Goal: Task Accomplishment & Management: Complete application form

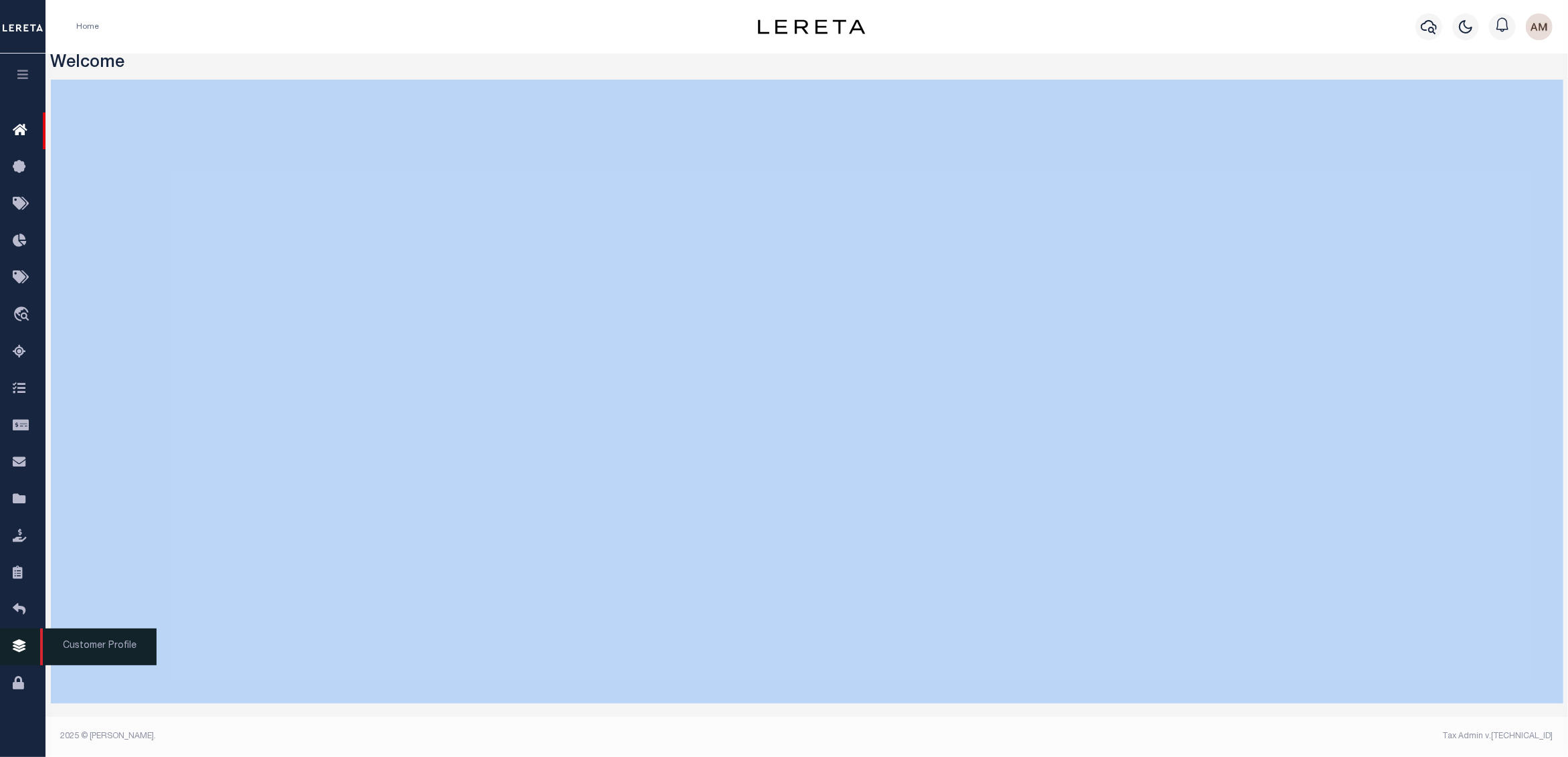
click at [19, 655] on icon at bounding box center [23, 646] width 21 height 16
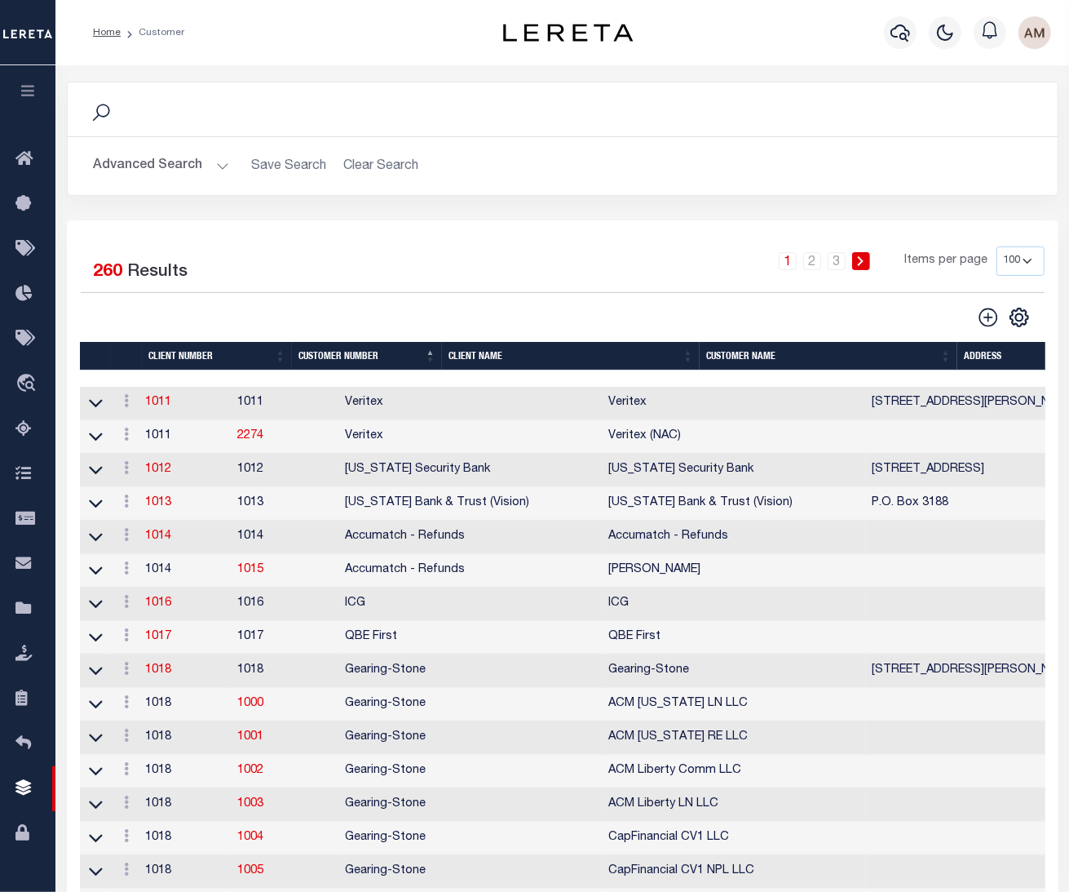
drag, startPoint x: 384, startPoint y: 300, endPoint x: 216, endPoint y: 397, distance: 194.1
click at [382, 300] on div "Selected 260 Results 1 2 3 Items per page 100 200 400" at bounding box center [563, 287] width 990 height 82
click at [156, 401] on link "1011" at bounding box center [159, 401] width 26 height 11
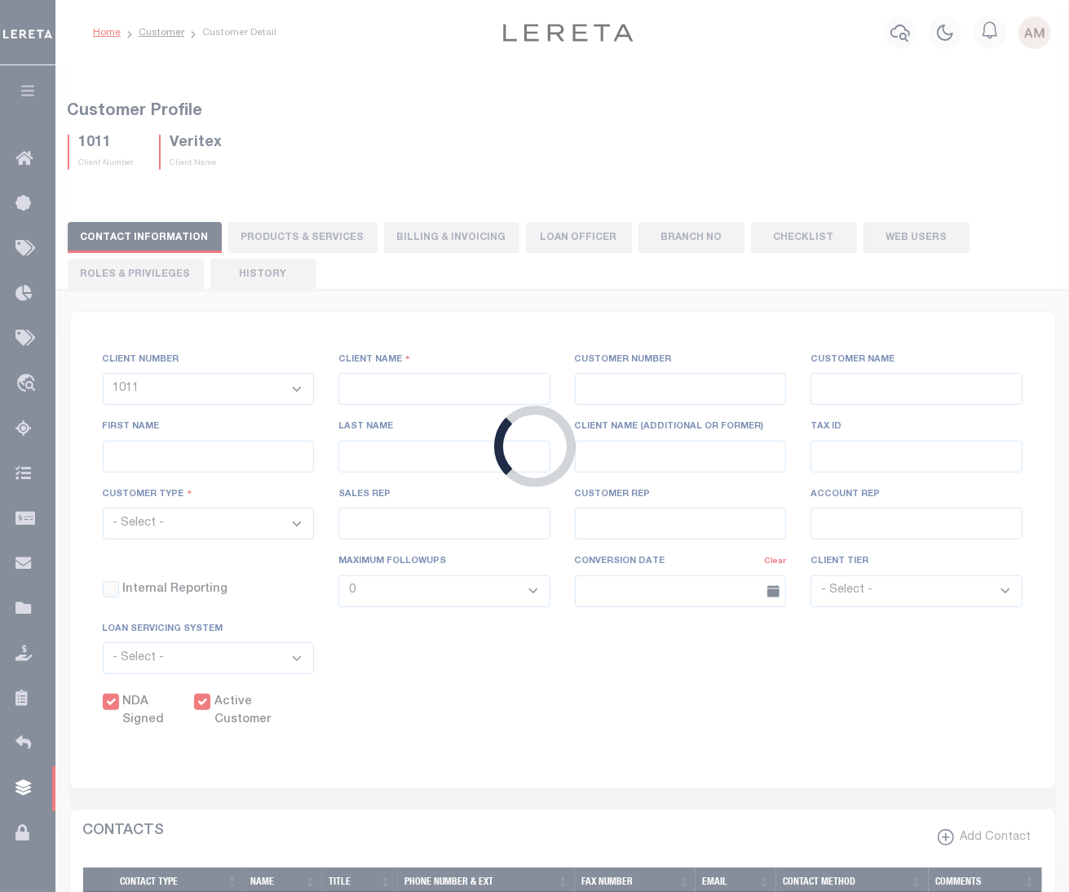
select select
type input "Veritex"
type input "1011"
type input "Veritex"
type input "Guy"
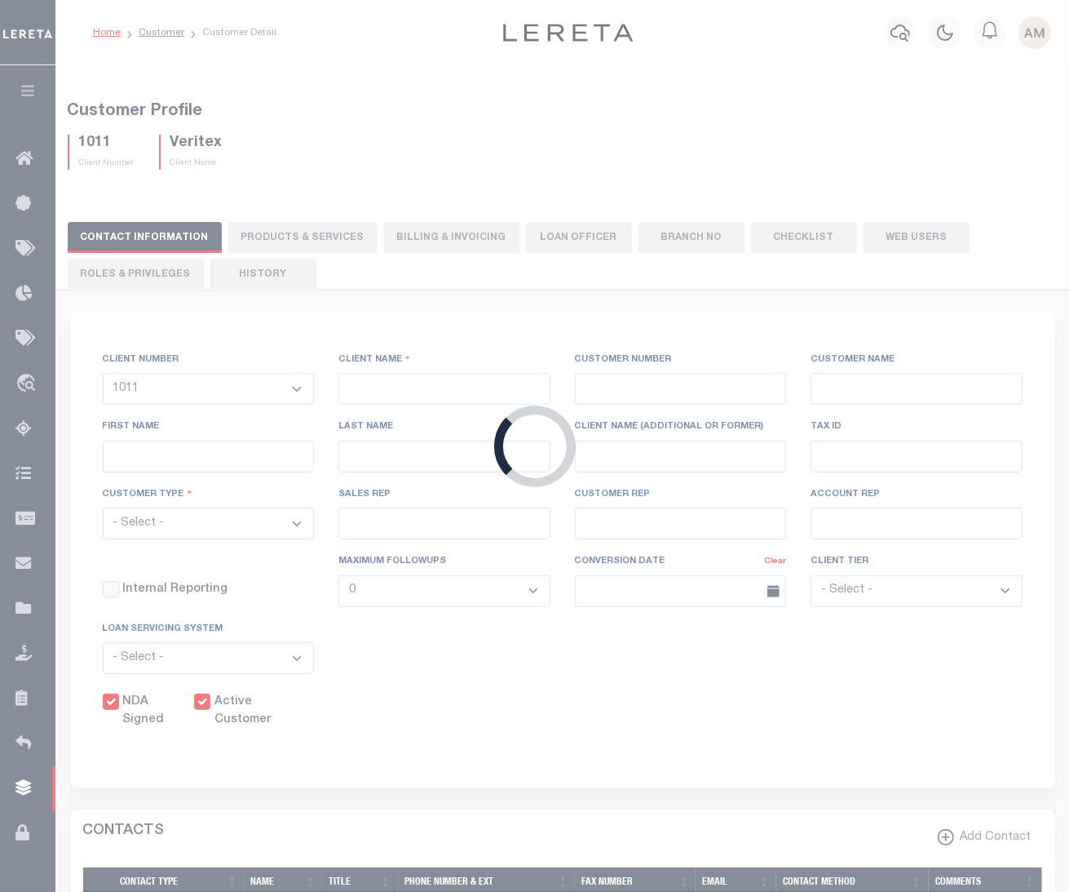
type input "Madison"
select select "Mixed Portfolio"
type input "[PERSON_NAME]"
type input "Beth Wiebe"
type input "11/17/2022"
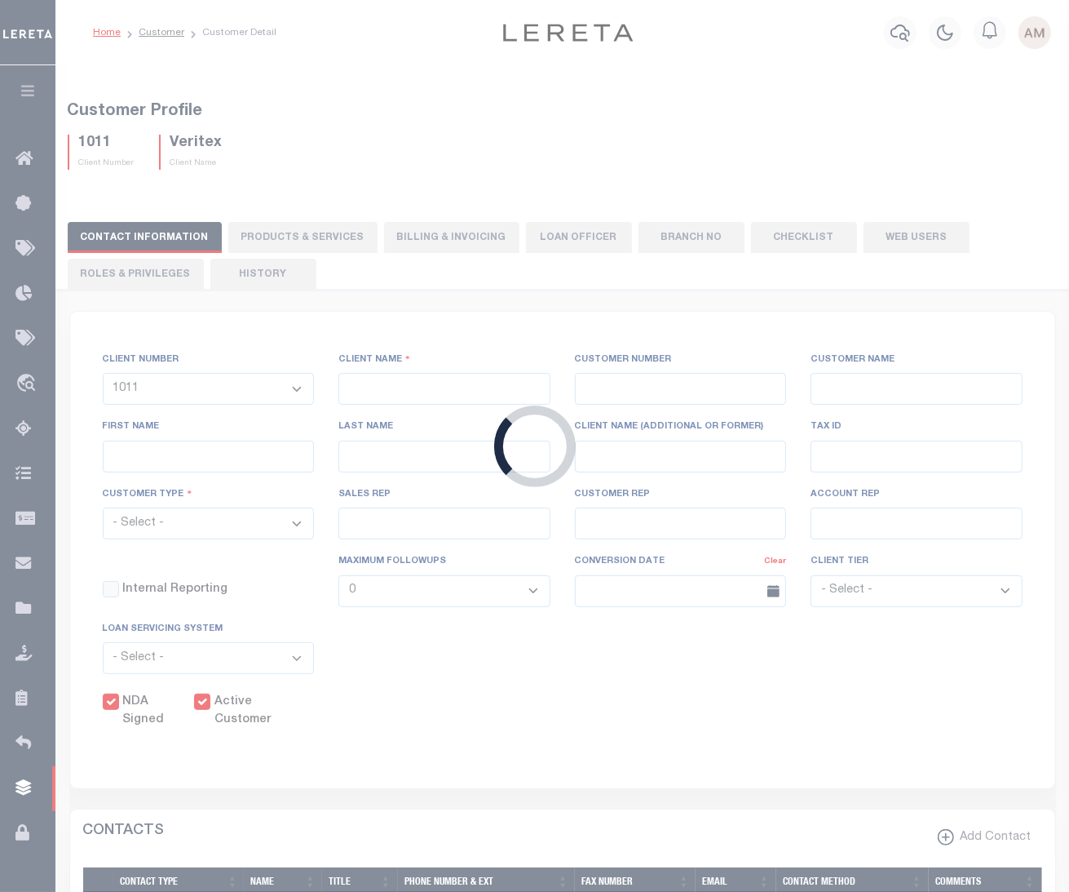
select select "Tier 3"
checkbox input "true"
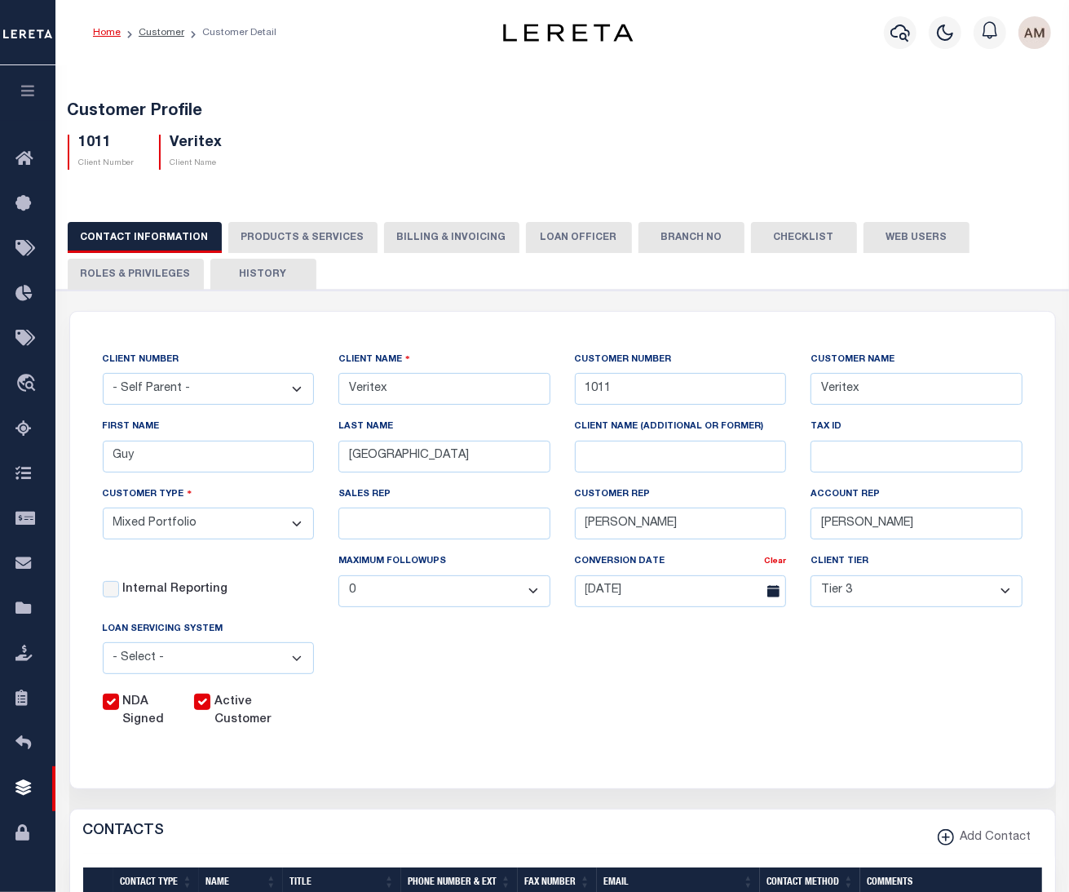
click at [418, 671] on div "CLIENT NUMBER - Self Parent - 1011 1012 1013 1014 1016 1017 1018 1019 1035 1036…" at bounding box center [563, 540] width 945 height 379
click at [438, 241] on button "Billing & Invoicing" at bounding box center [451, 237] width 135 height 31
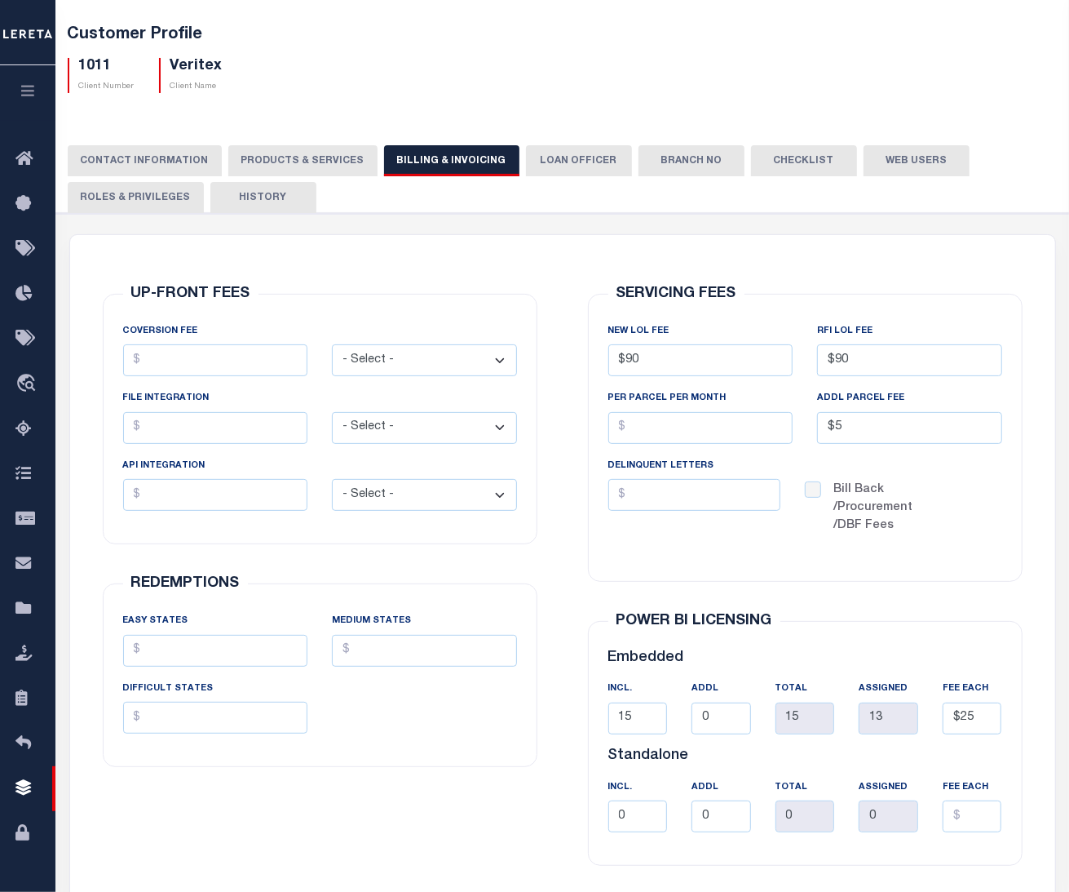
scroll to position [10, 0]
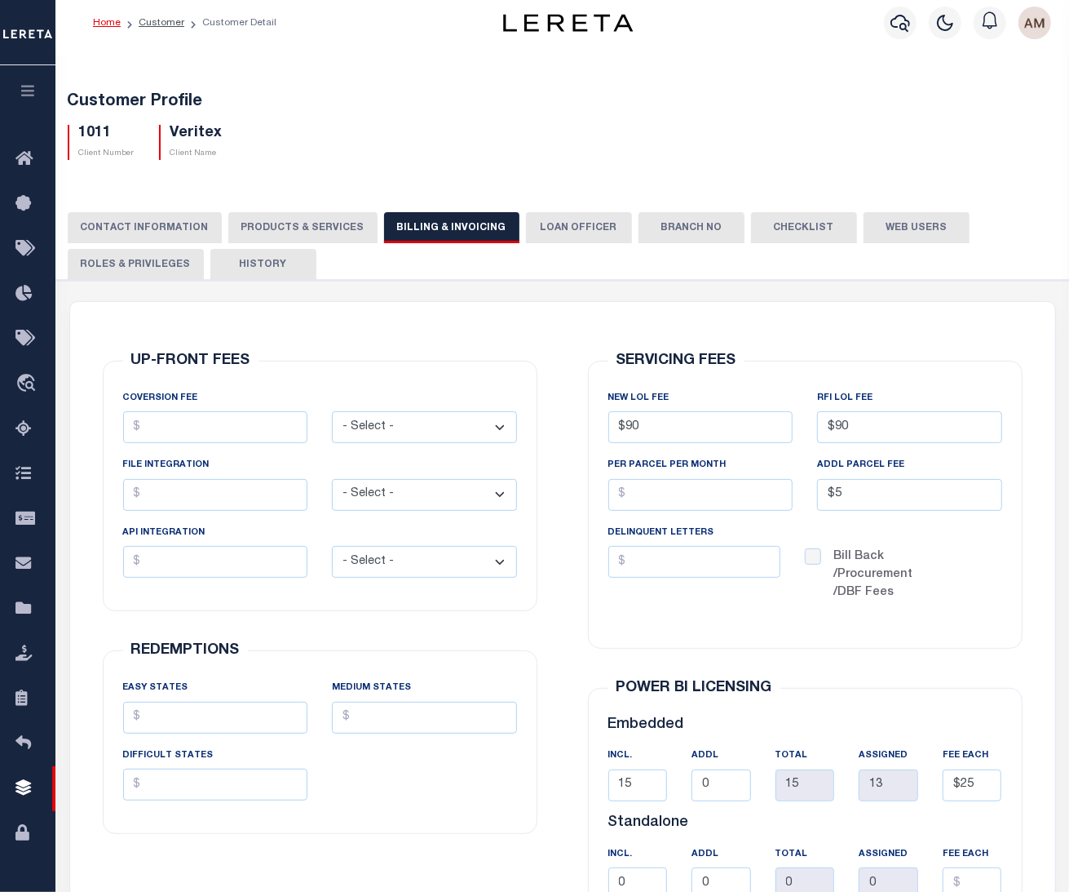
click at [618, 131] on div "1011 Client Number Veritex Client Name" at bounding box center [562, 136] width 1015 height 48
click at [144, 225] on button "CONTACT INFORMATION" at bounding box center [145, 227] width 154 height 31
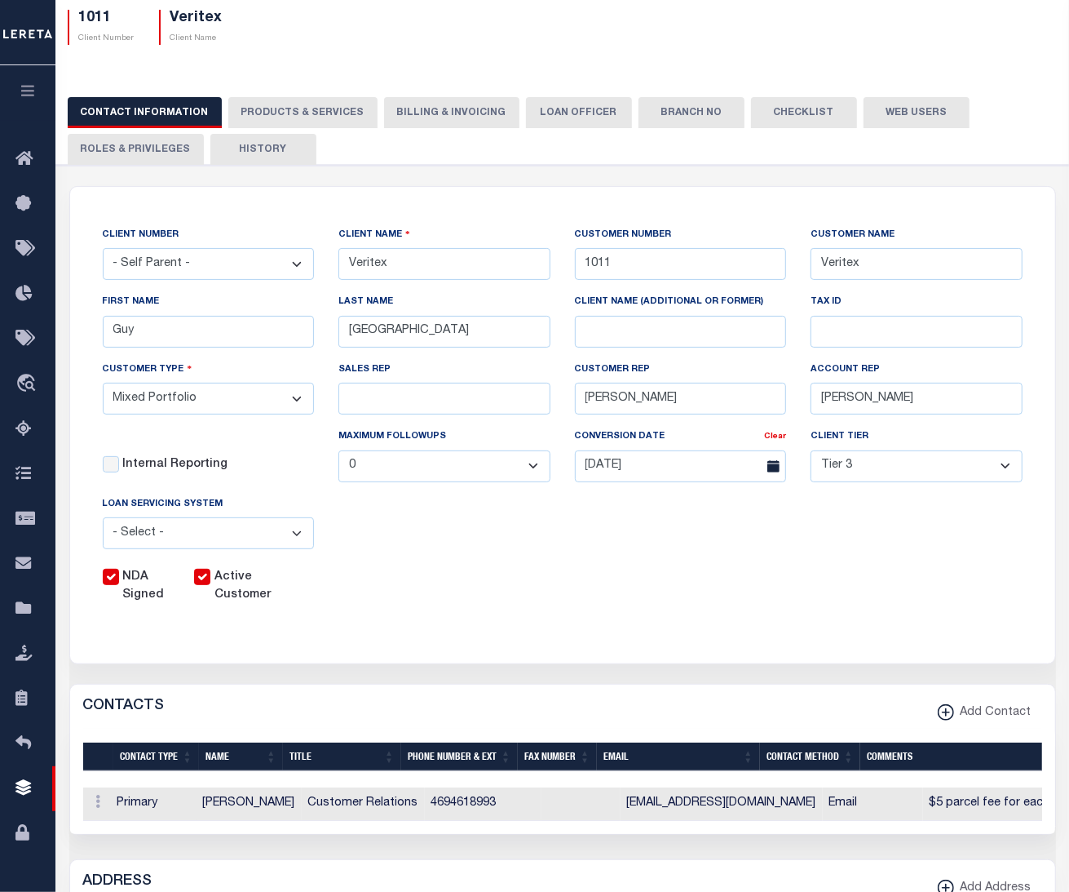
scroll to position [112, 0]
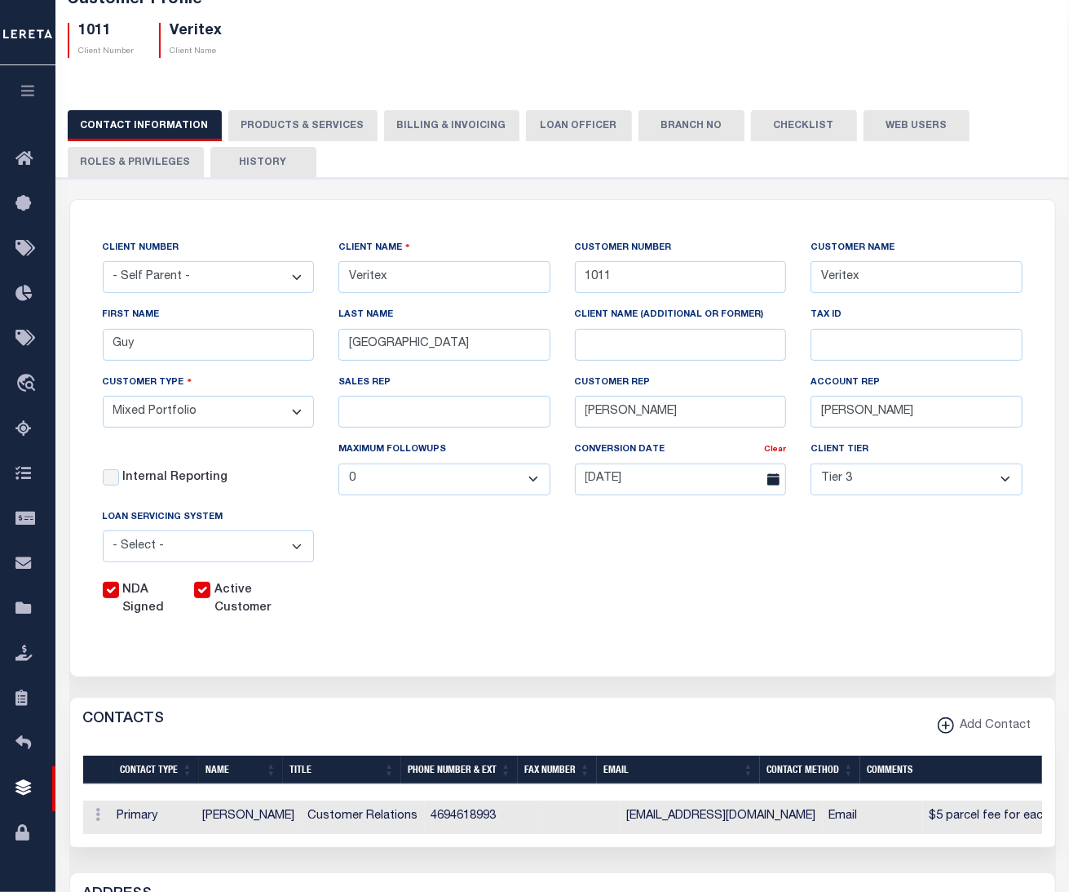
click at [304, 119] on button "PRODUCTS & SERVICES" at bounding box center [302, 125] width 149 height 31
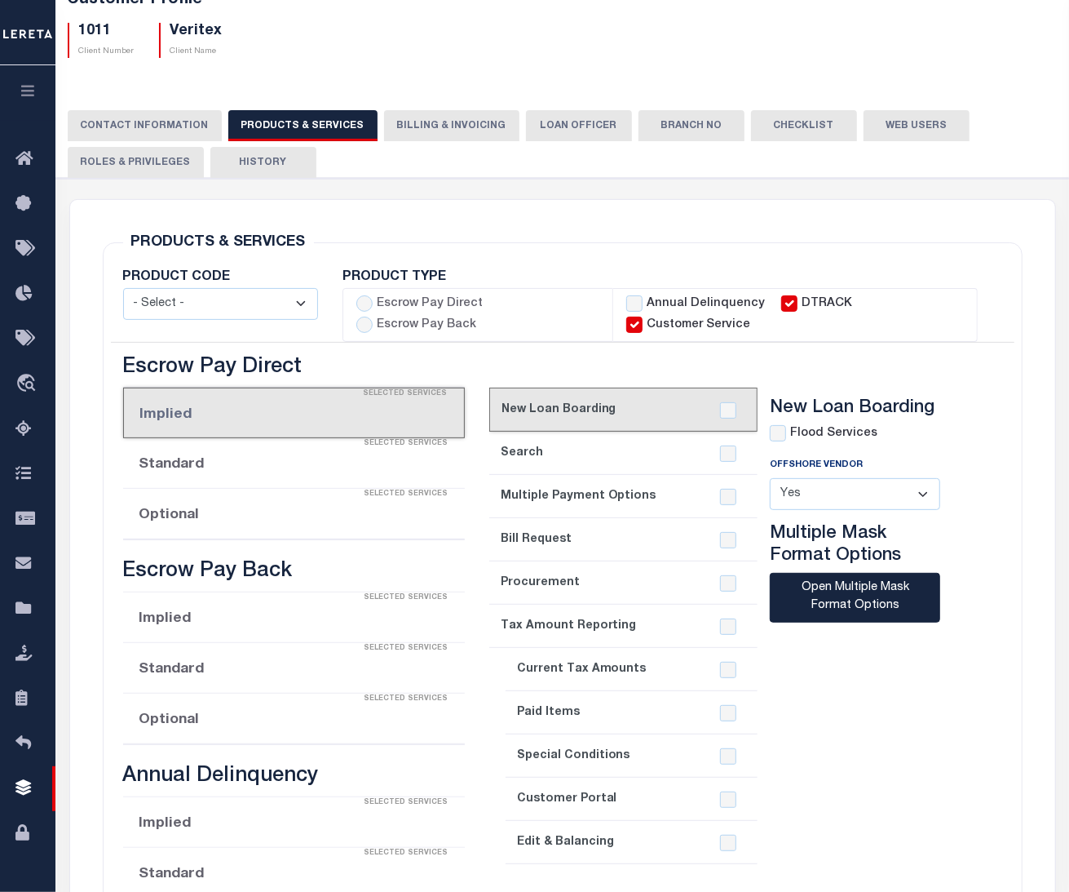
select select "STX"
radio input "true"
checkbox input "true"
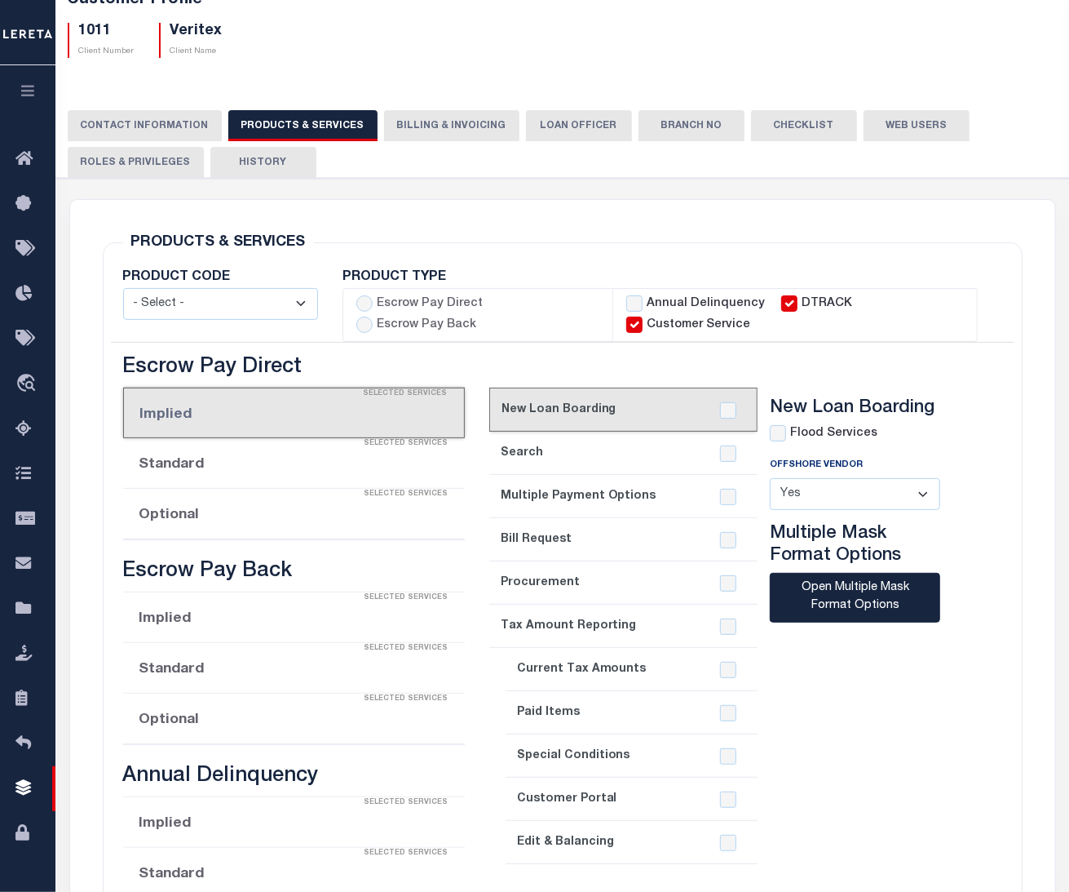
checkbox input "true"
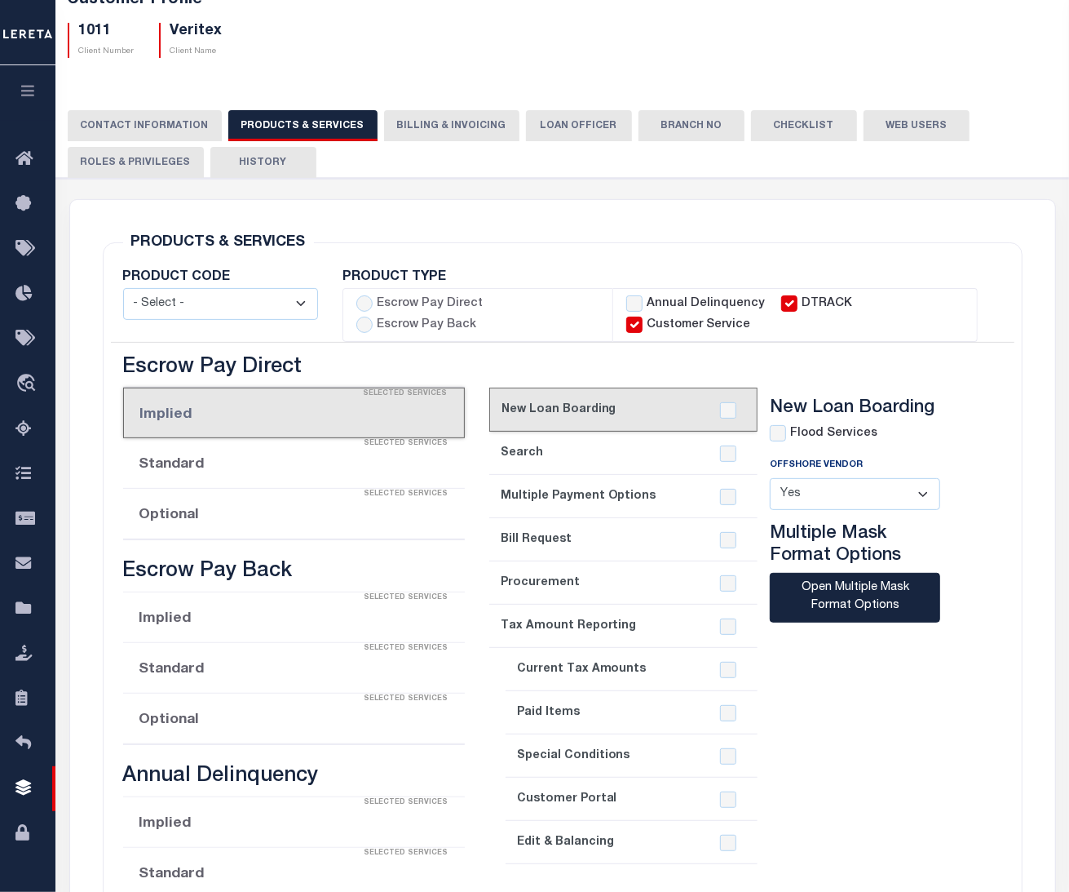
checkbox input "true"
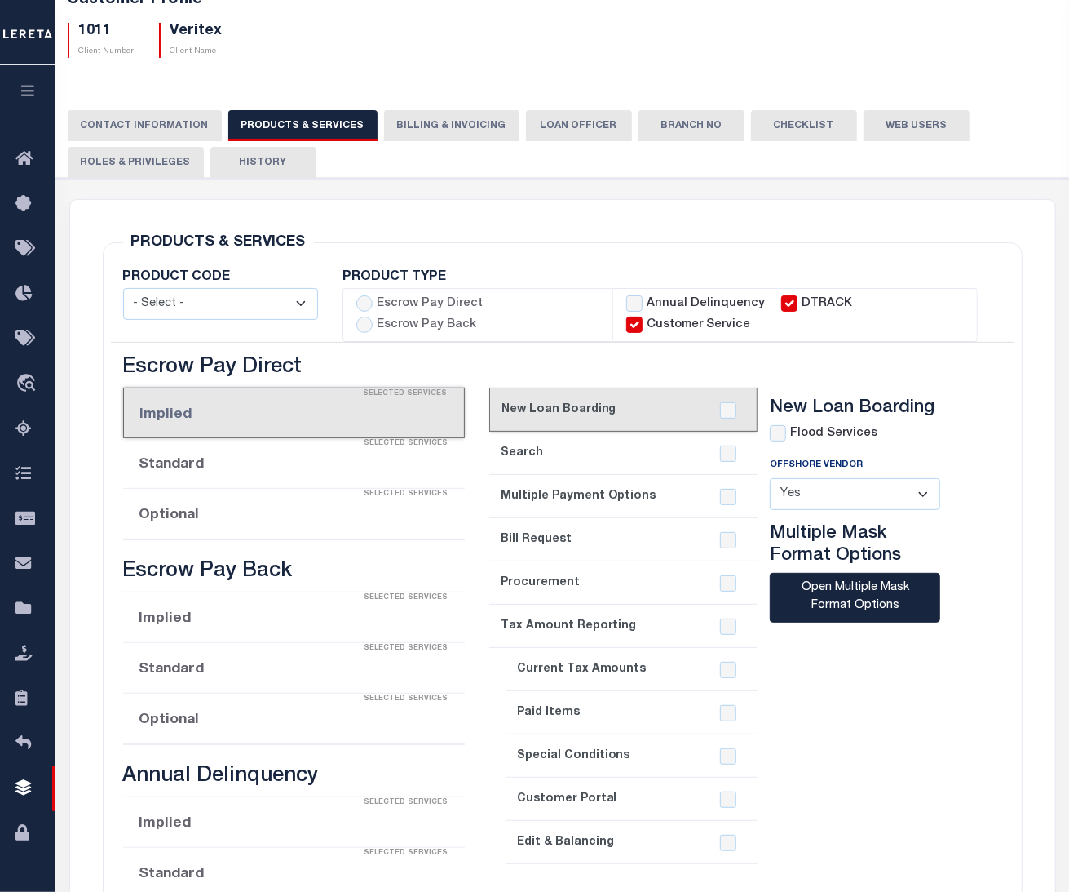
checkbox input "true"
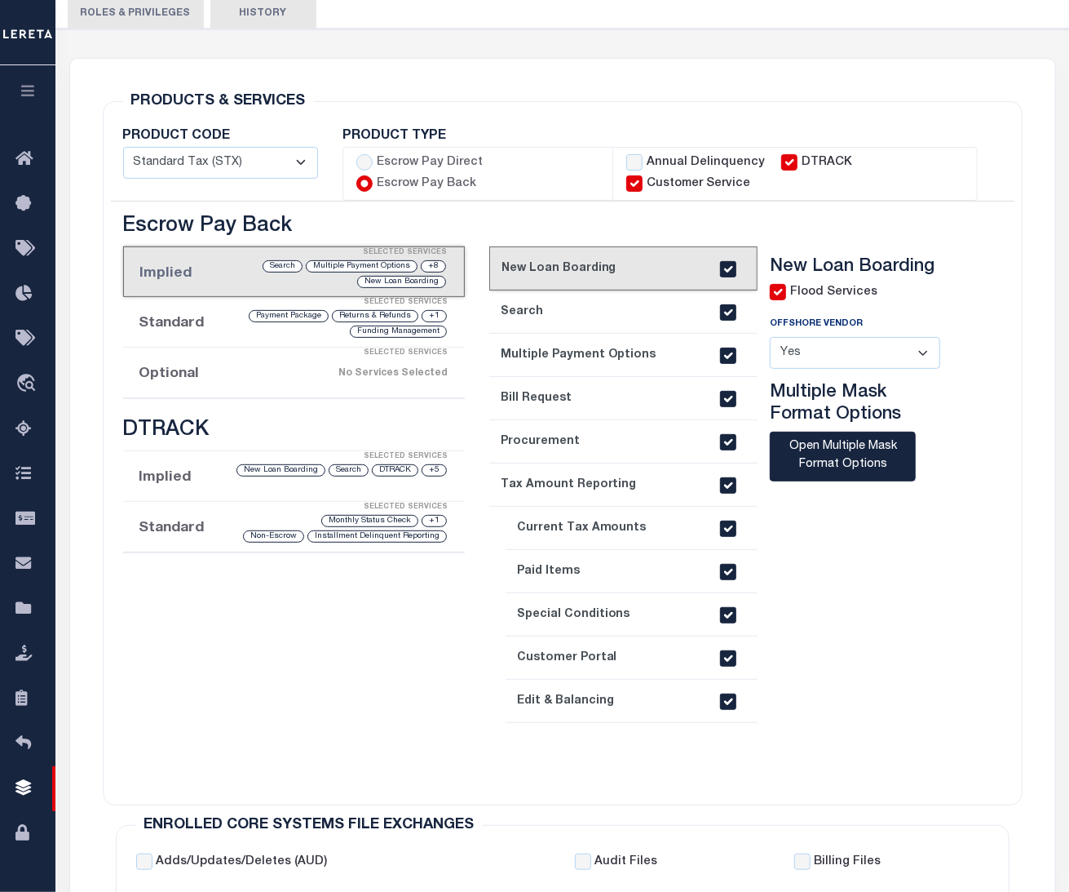
scroll to position [316, 0]
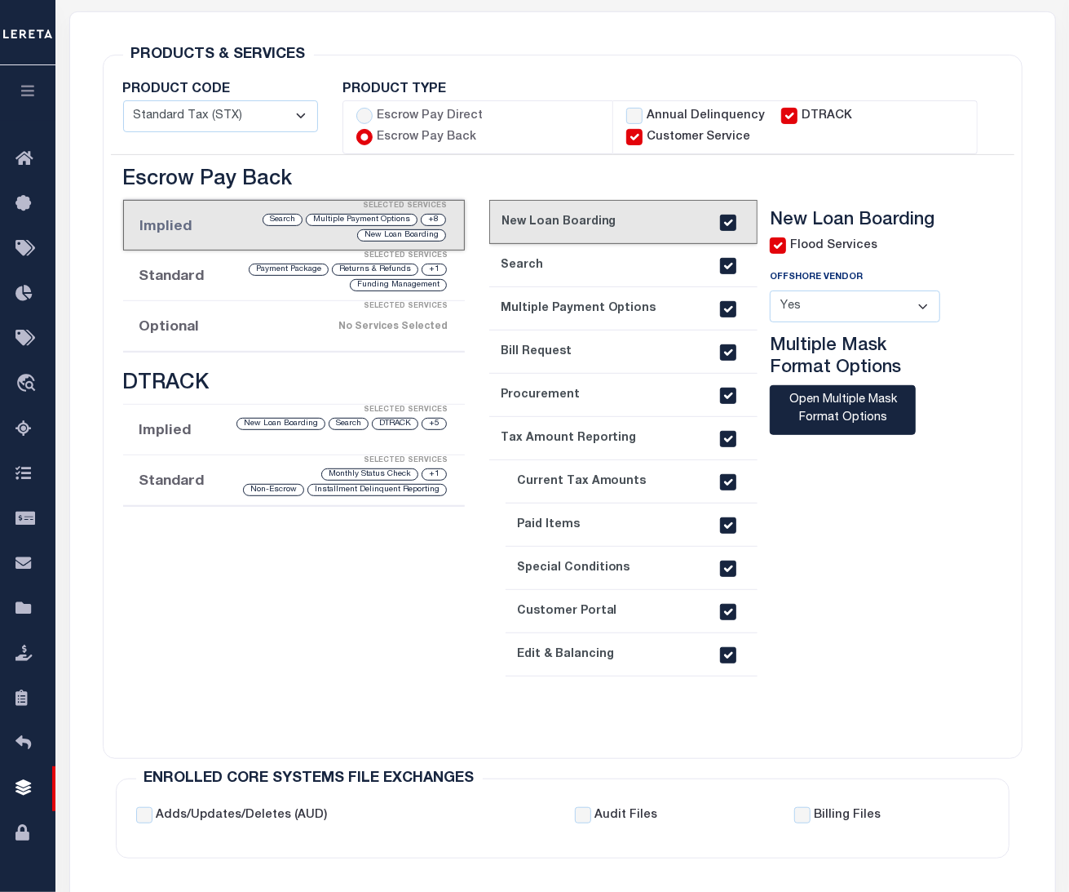
click at [198, 270] on div "Selected Services" at bounding box center [310, 256] width 342 height 33
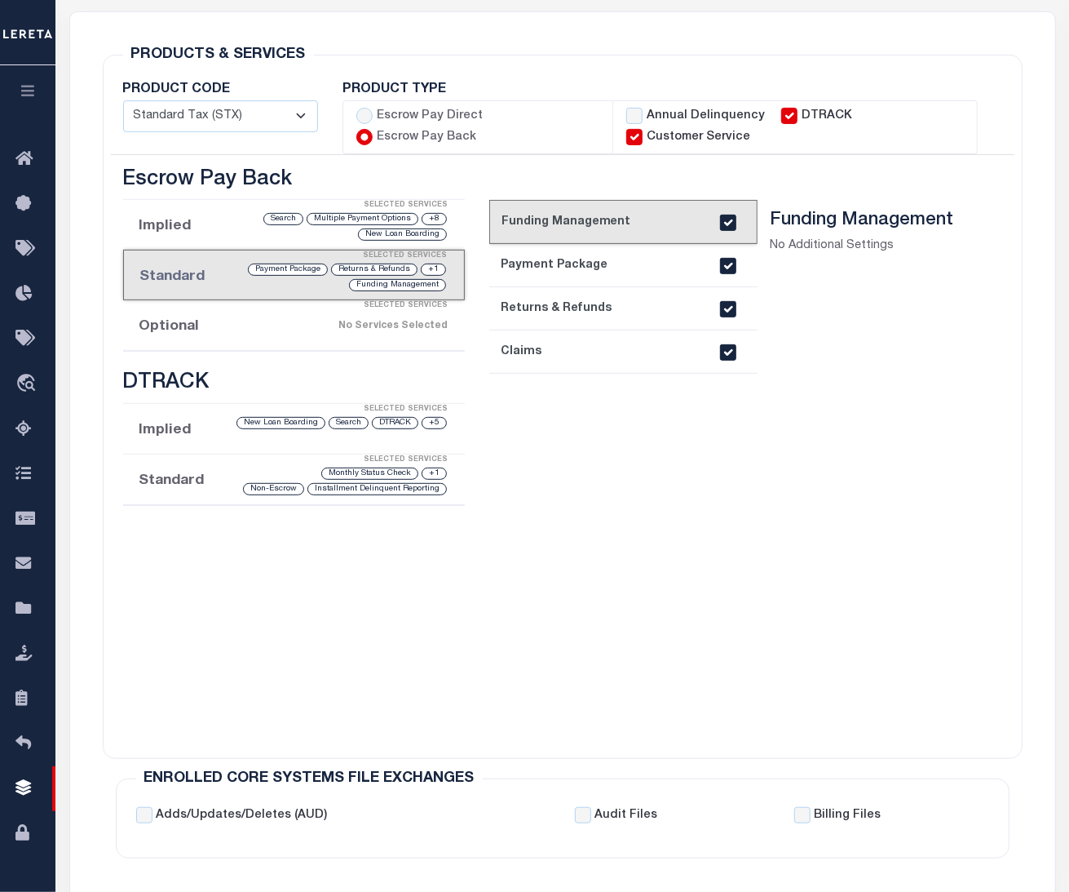
click at [285, 330] on div "No Services Selected" at bounding box center [331, 326] width 231 height 29
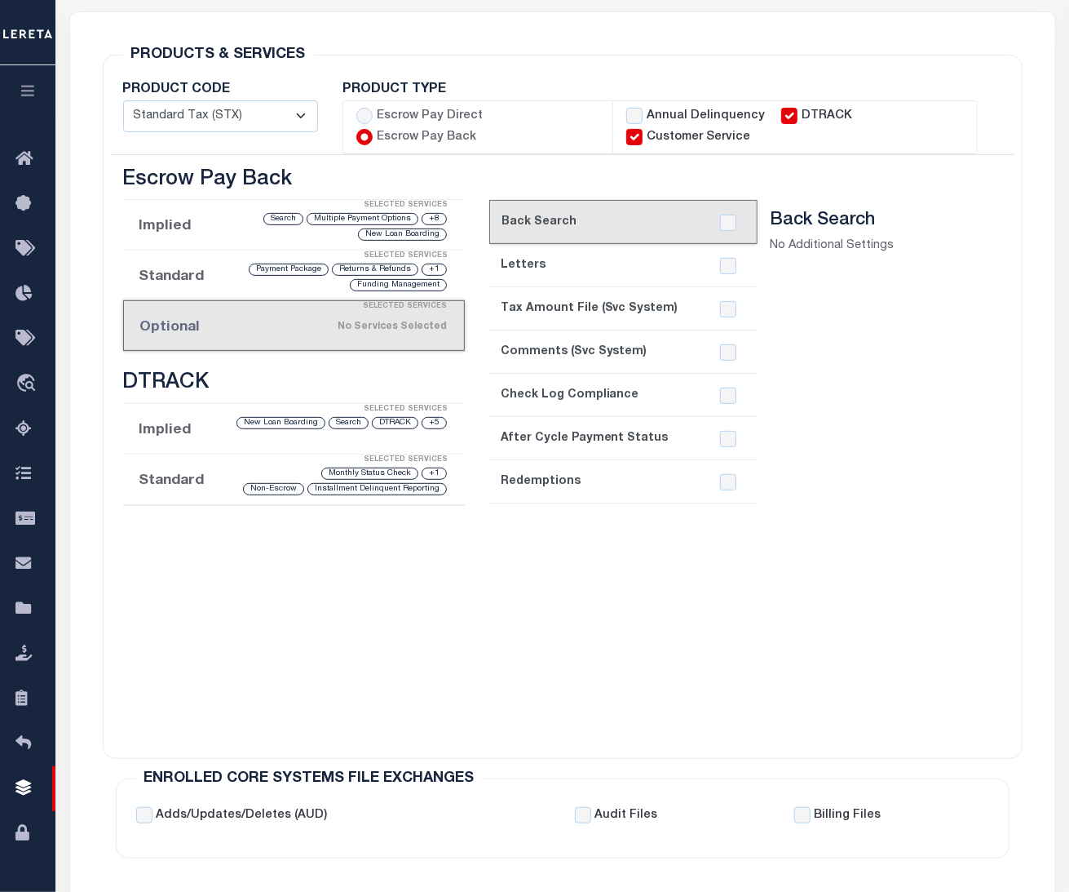
click at [190, 423] on div "Selected Services" at bounding box center [310, 409] width 342 height 33
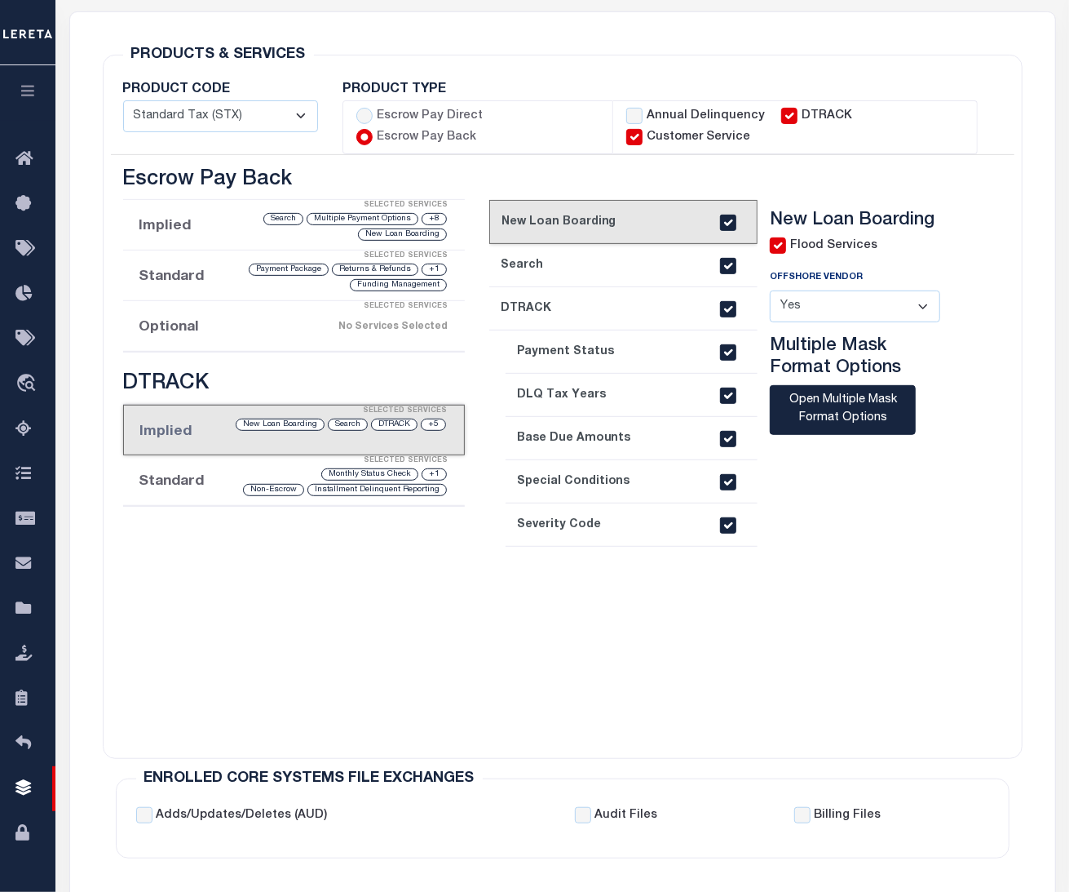
click at [192, 482] on li "Standard Selected Services +1 Monthly Status Check Installment Delinquent Repor…" at bounding box center [294, 480] width 342 height 51
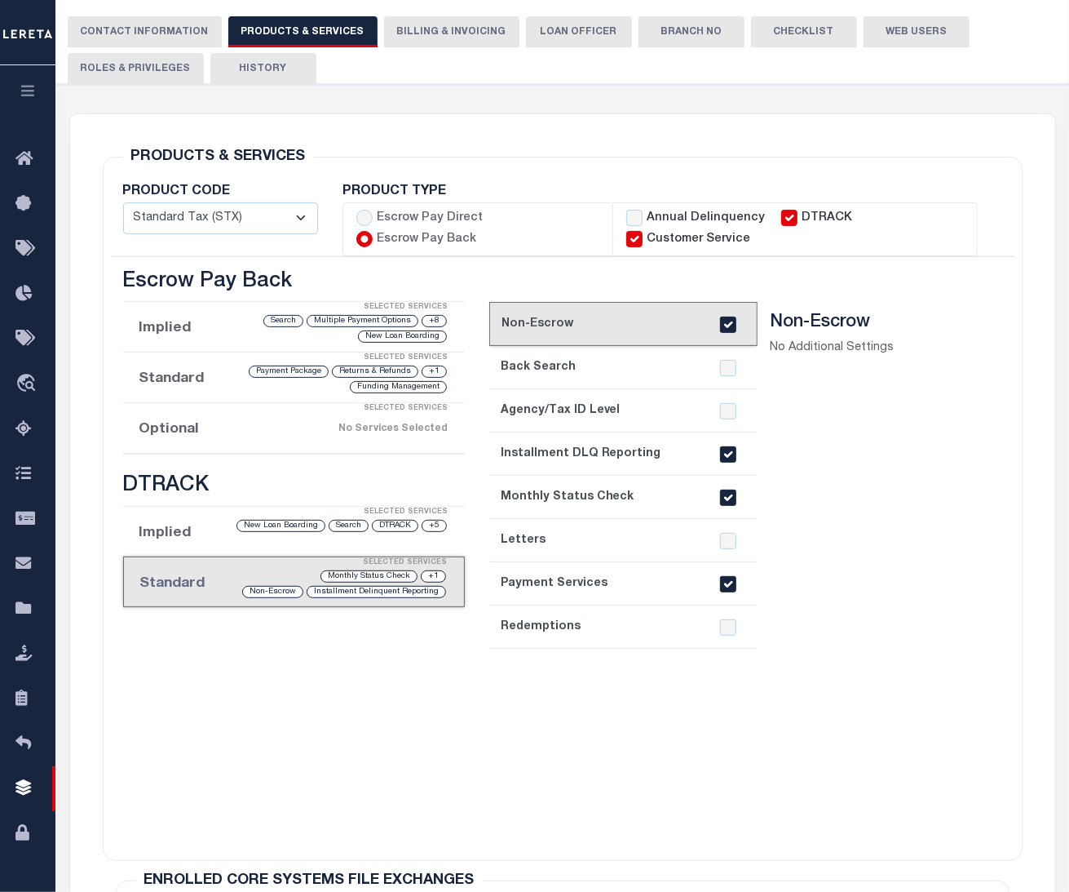
scroll to position [0, 0]
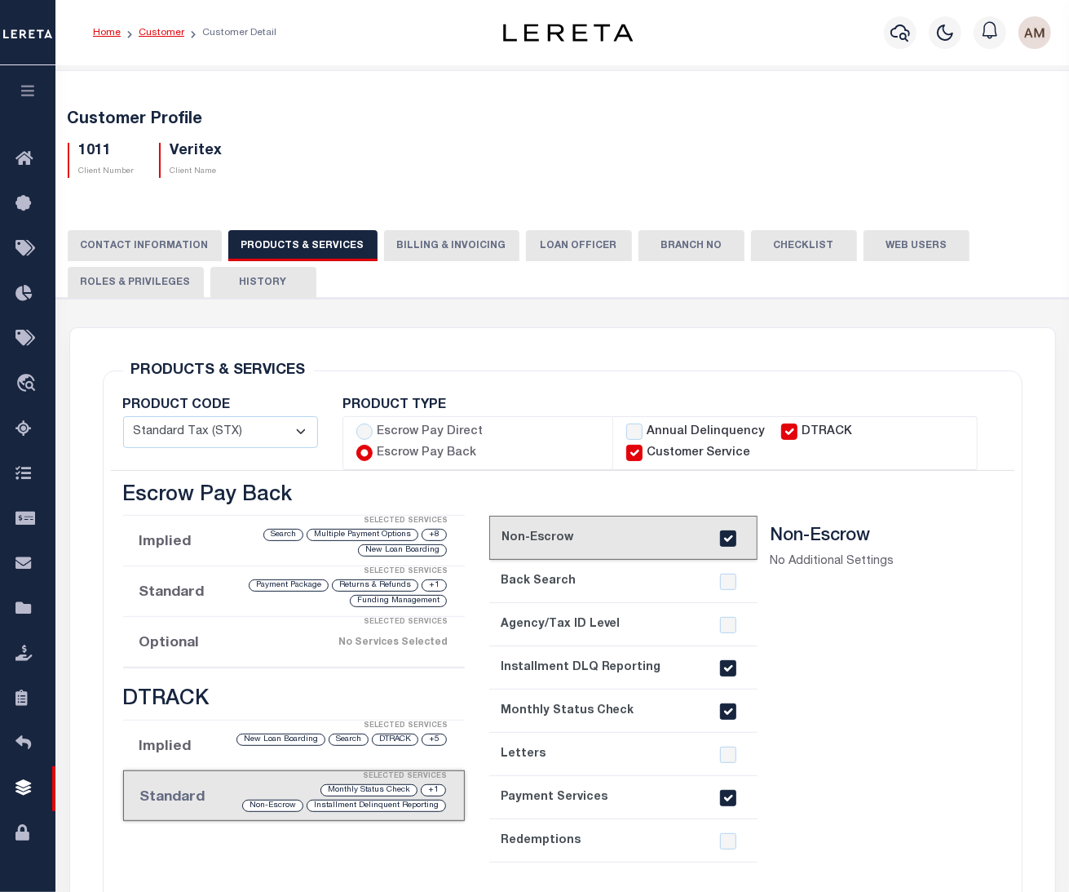
click at [154, 31] on link "Customer" at bounding box center [162, 33] width 46 height 10
